Goal: Check status: Check status

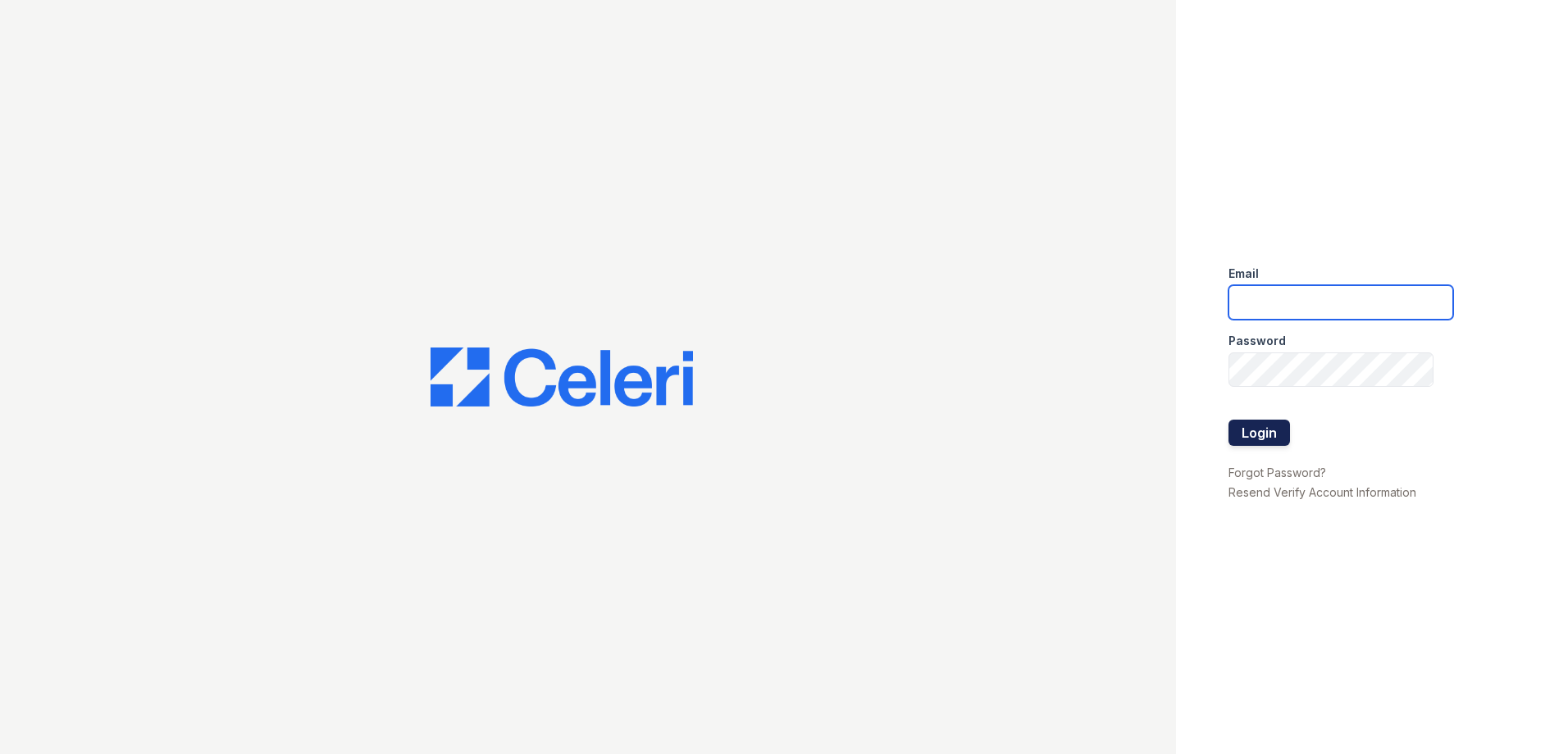
type input "Arrivesilverspring@trinity-pm.com"
click at [1251, 435] on button "Login" at bounding box center [1259, 433] width 62 height 27
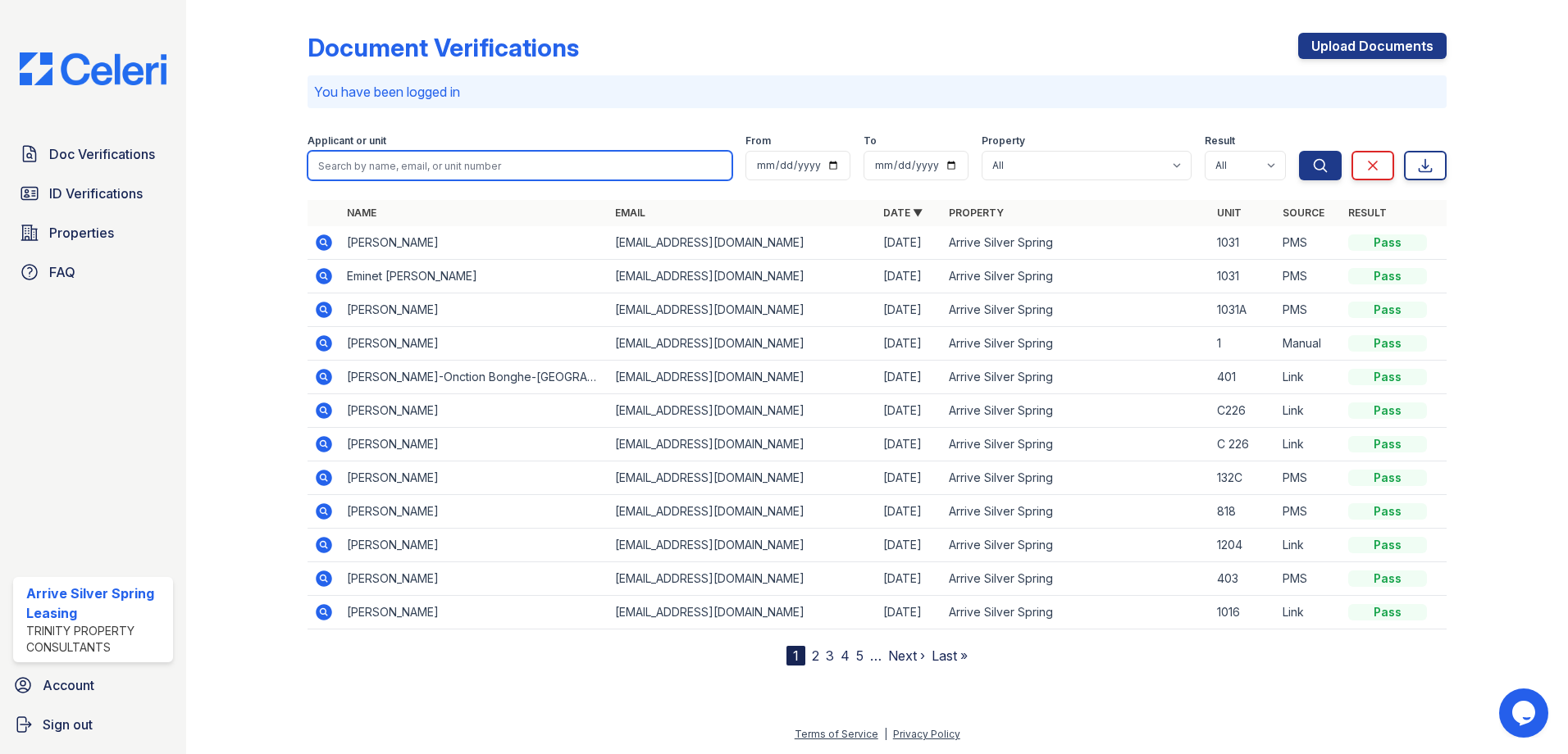
click at [407, 164] on input "search" at bounding box center [520, 165] width 425 height 29
type input "bAD"
click at [1299, 150] on button "Search" at bounding box center [1320, 165] width 42 height 29
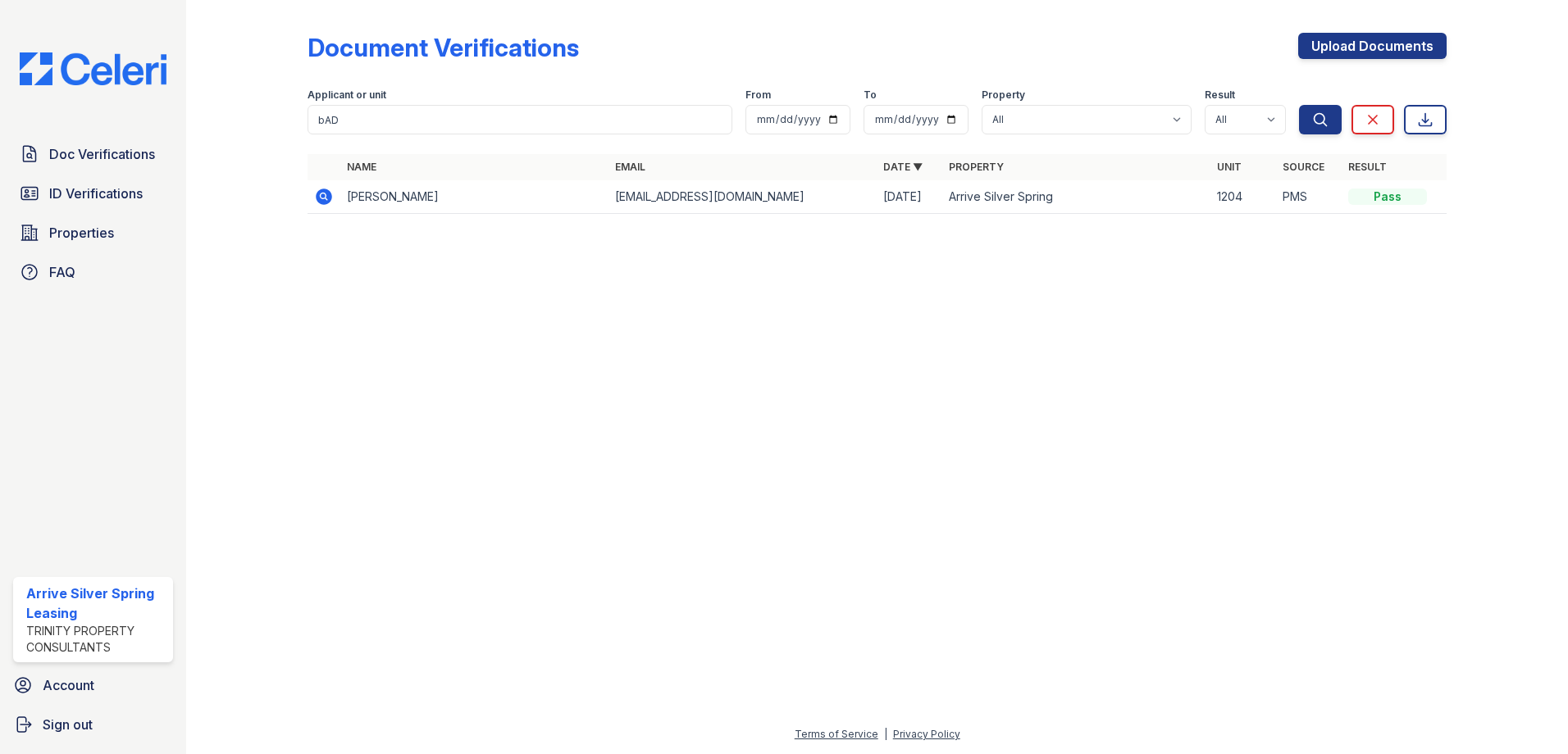
click at [327, 196] on icon at bounding box center [324, 197] width 17 height 17
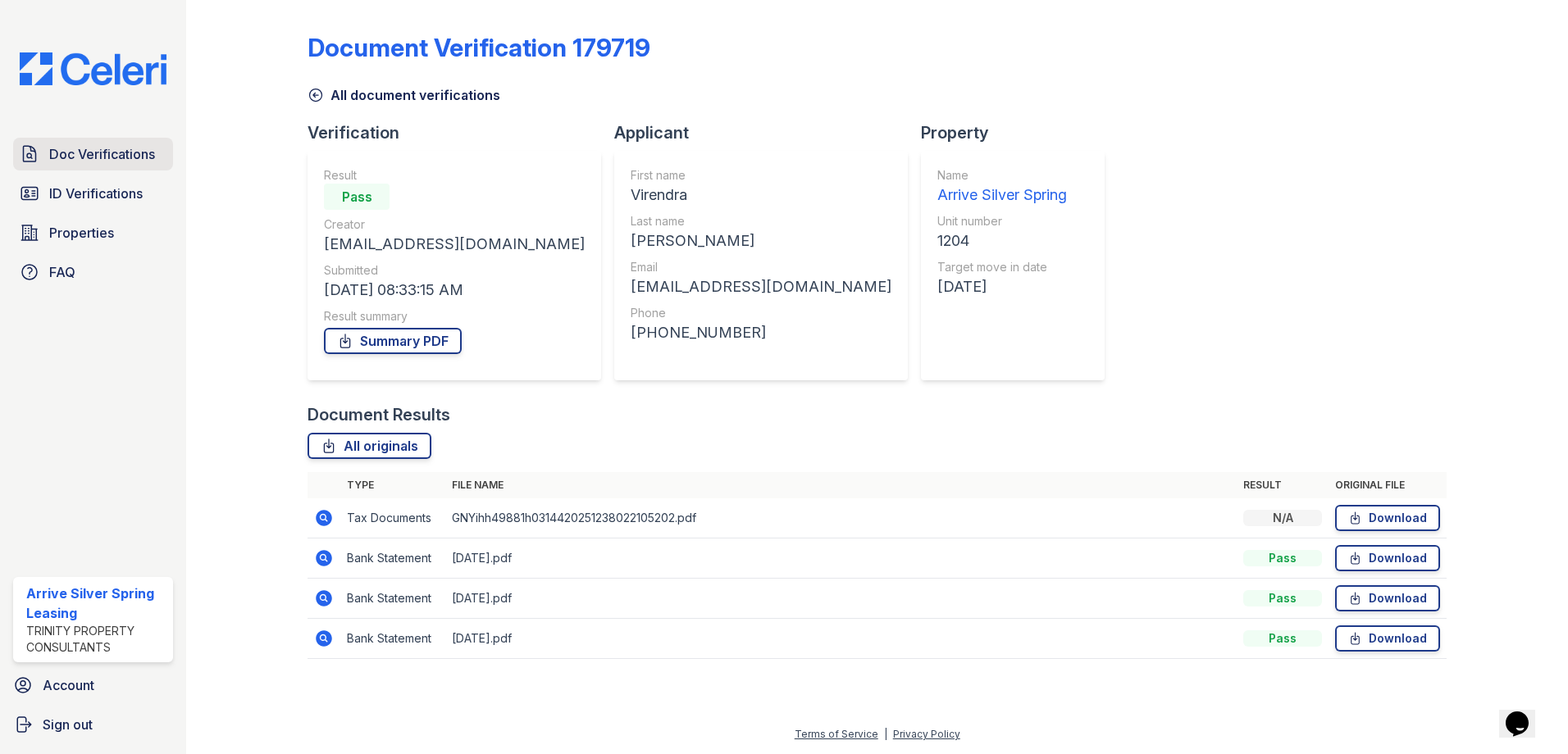
click at [106, 156] on span "Doc Verifications" at bounding box center [101, 155] width 106 height 20
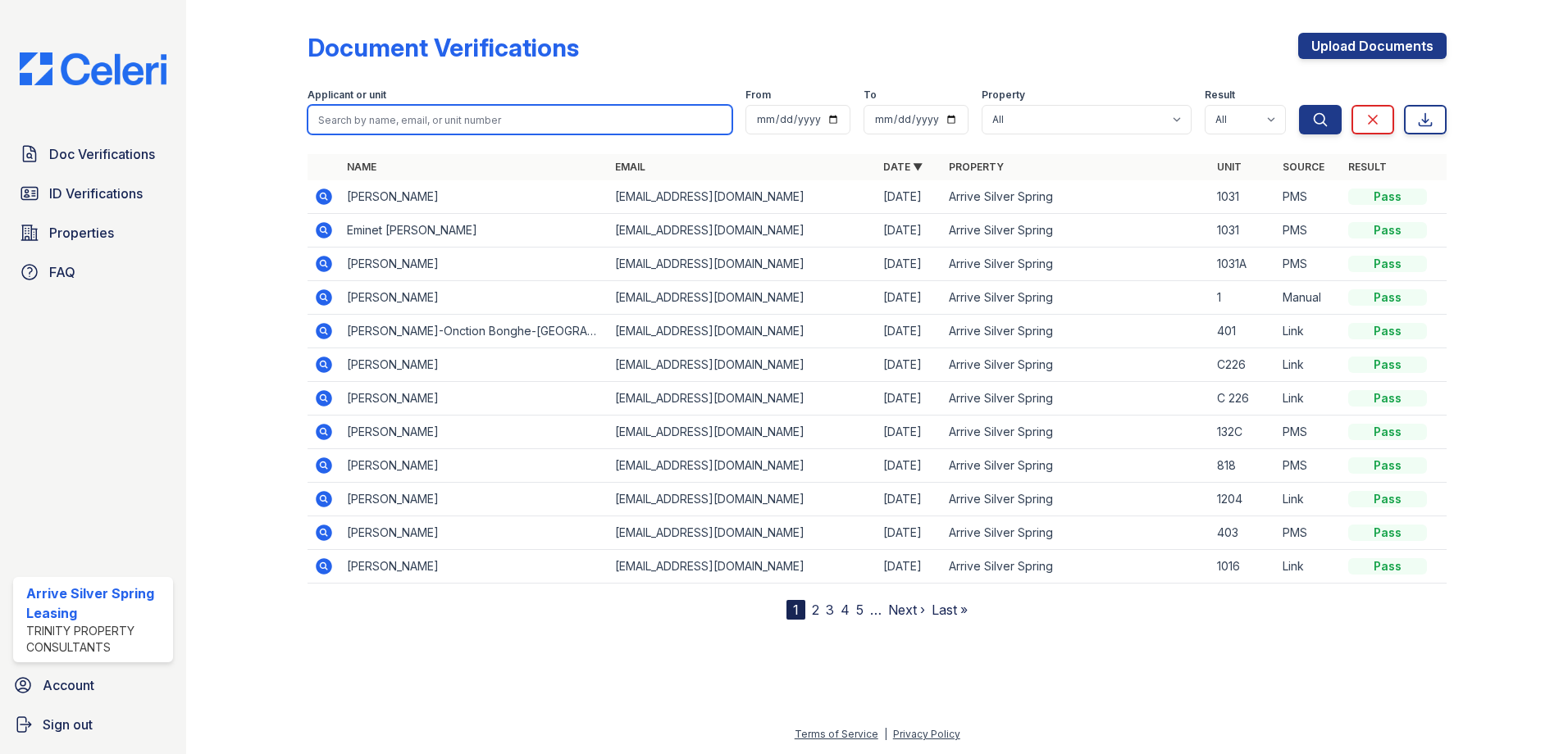
click at [345, 123] on input "search" at bounding box center [520, 119] width 425 height 29
type input "paT"
click at [1299, 105] on button "Search" at bounding box center [1320, 119] width 42 height 29
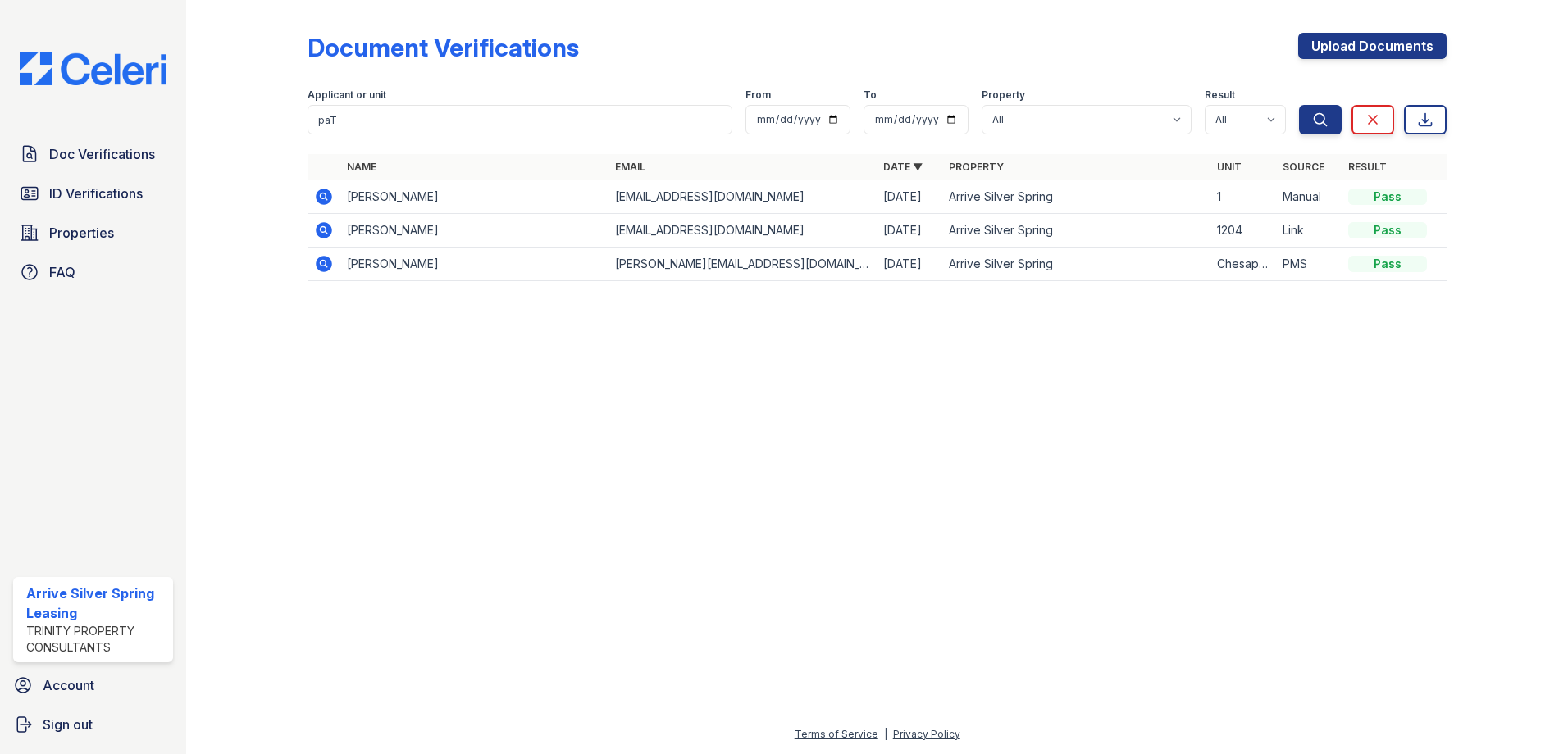
click at [319, 196] on icon at bounding box center [324, 197] width 17 height 17
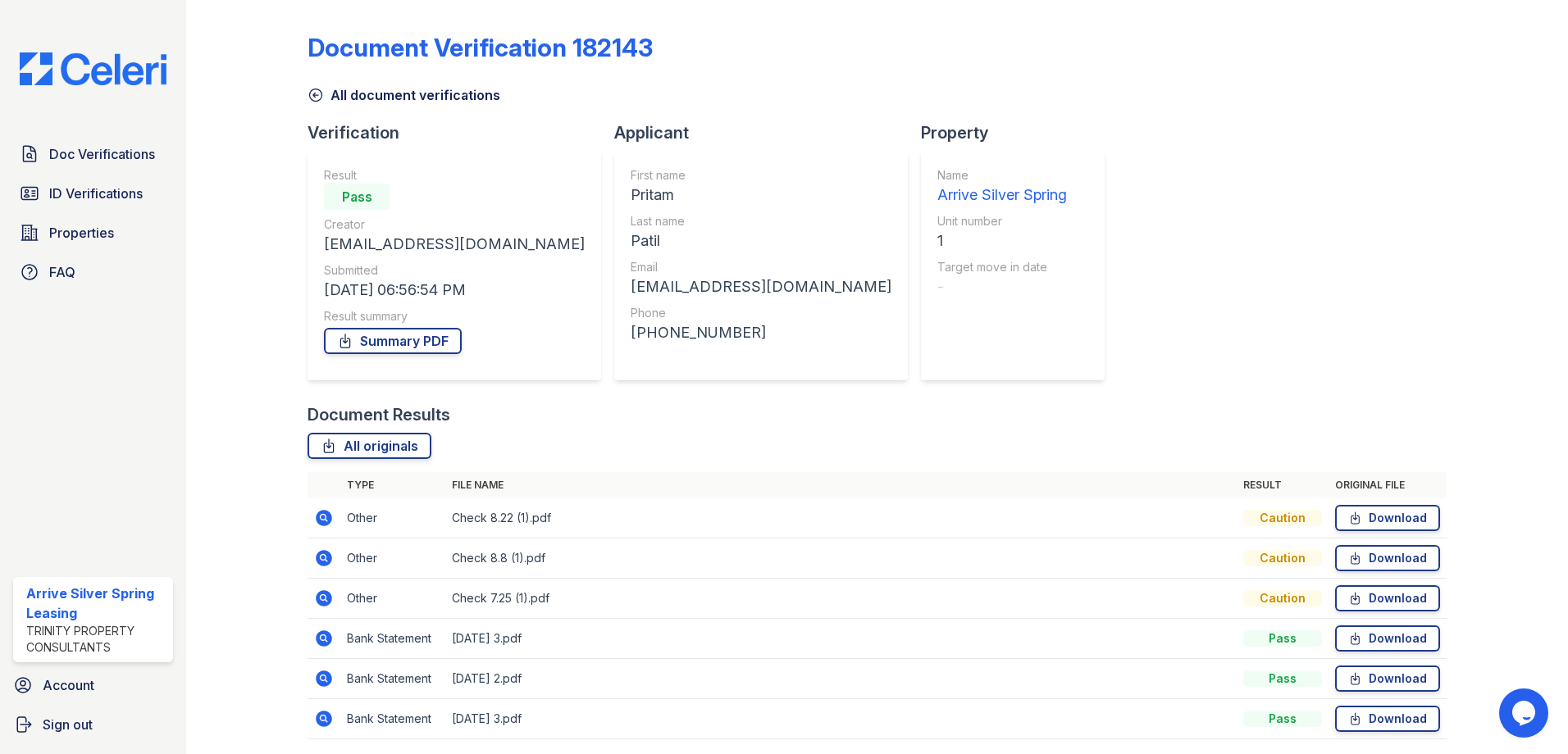
click at [329, 521] on icon at bounding box center [324, 518] width 17 height 17
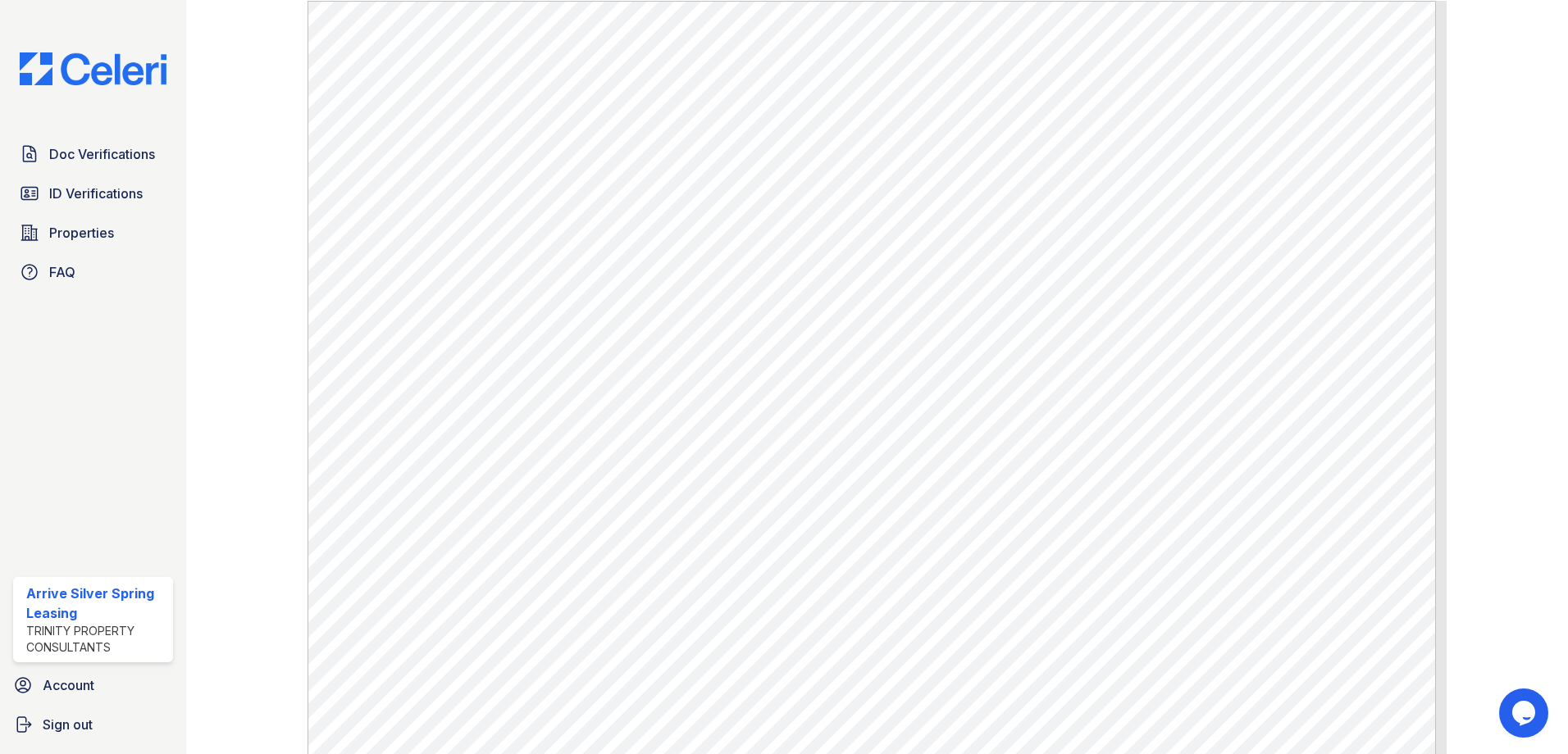
scroll to position [564, 0]
